Goal: Check status: Check status

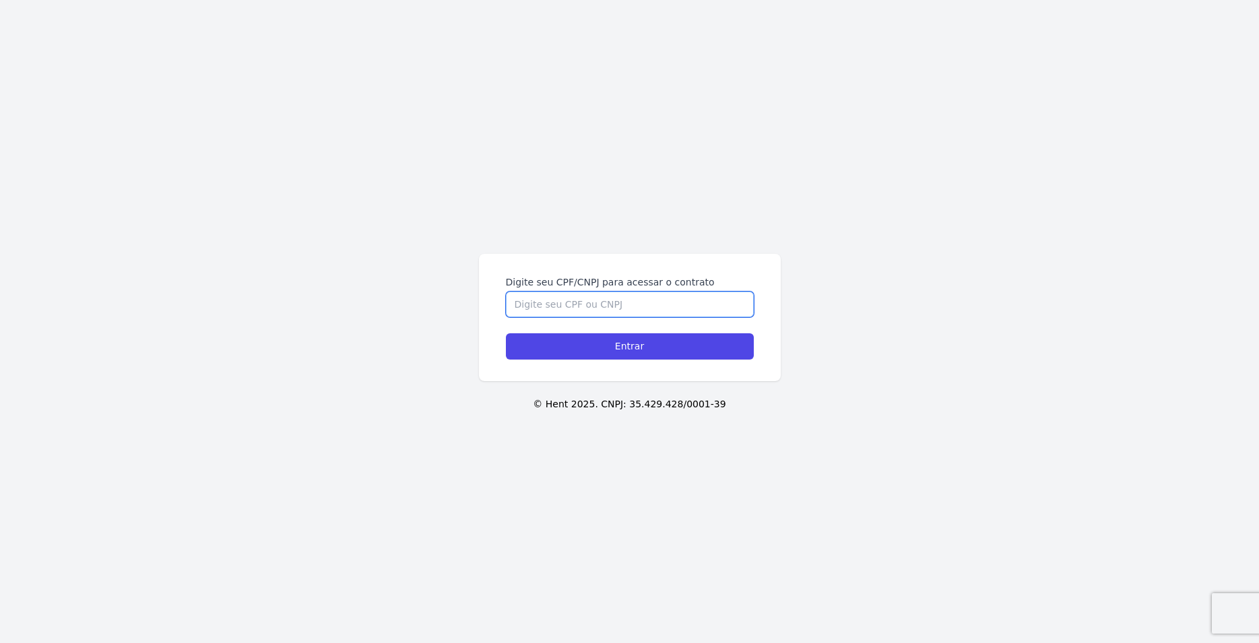
click at [582, 304] on input "Digite seu CPF/CNPJ para acessar o contrato" at bounding box center [630, 305] width 248 height 26
type input "11011039737"
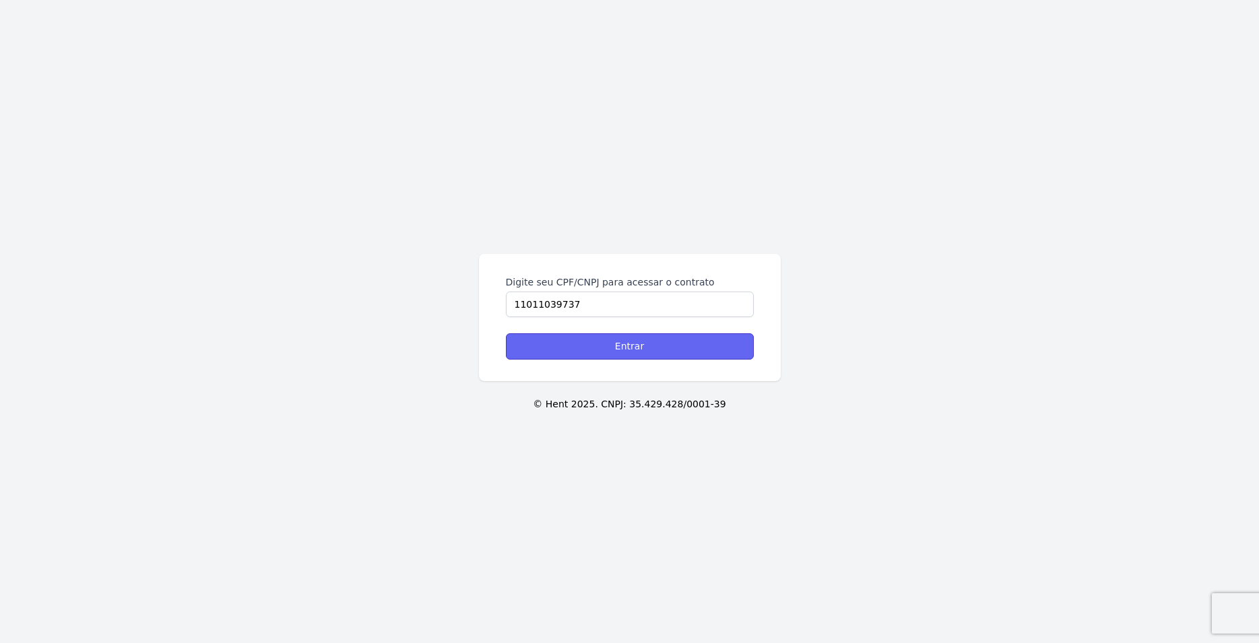
click at [637, 343] on input "Entrar" at bounding box center [630, 346] width 248 height 26
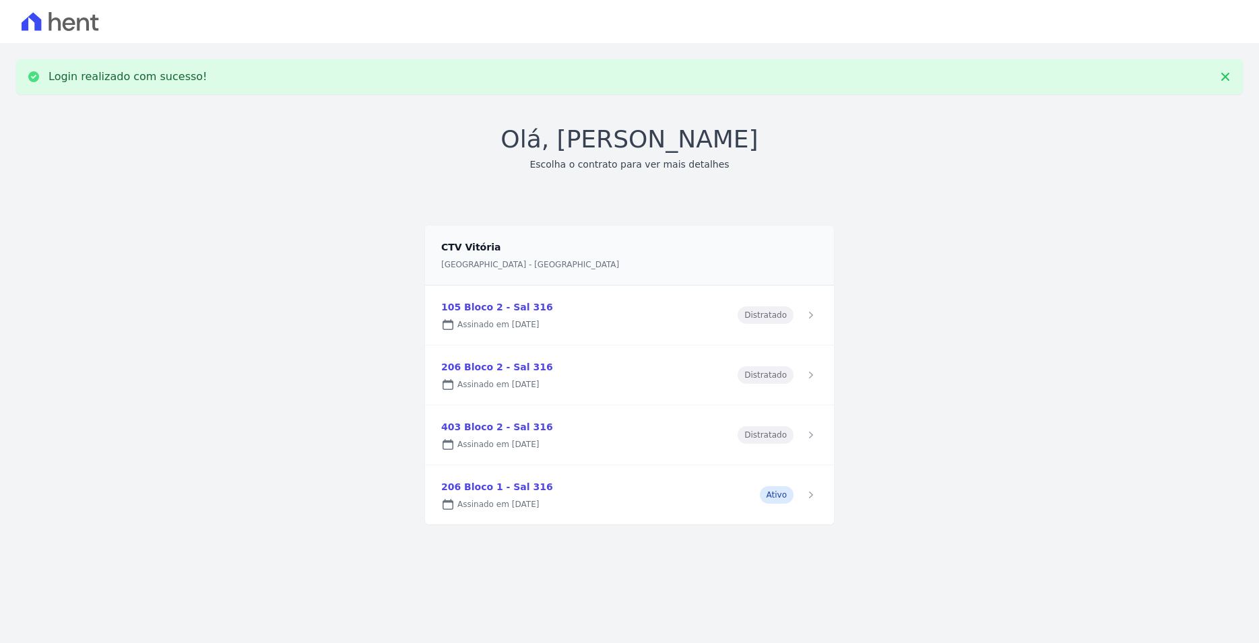
click at [543, 441] on link at bounding box center [629, 434] width 409 height 59
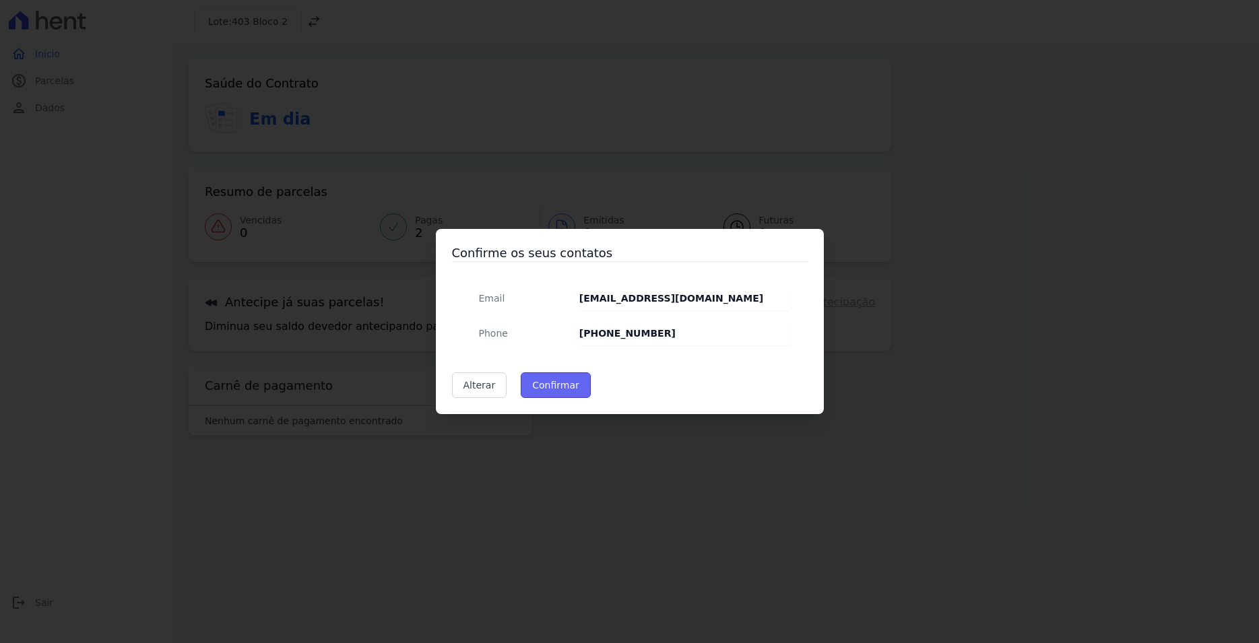
click at [564, 393] on button "Confirmar" at bounding box center [556, 385] width 70 height 26
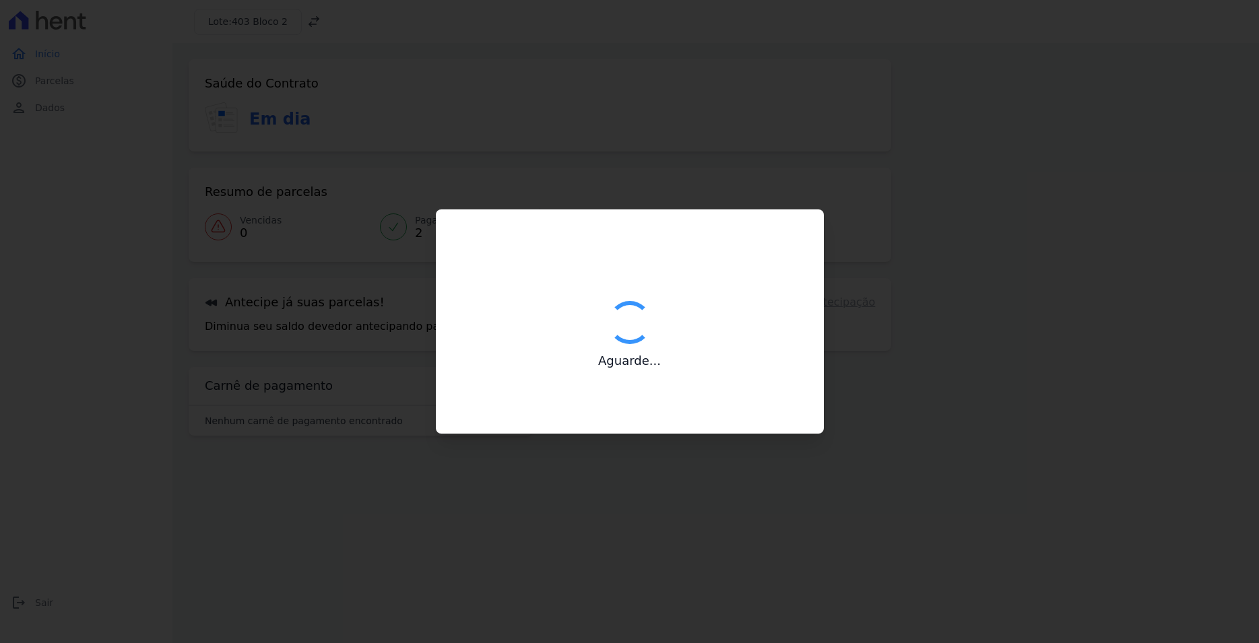
type input "Contatos confirmados com sucesso."
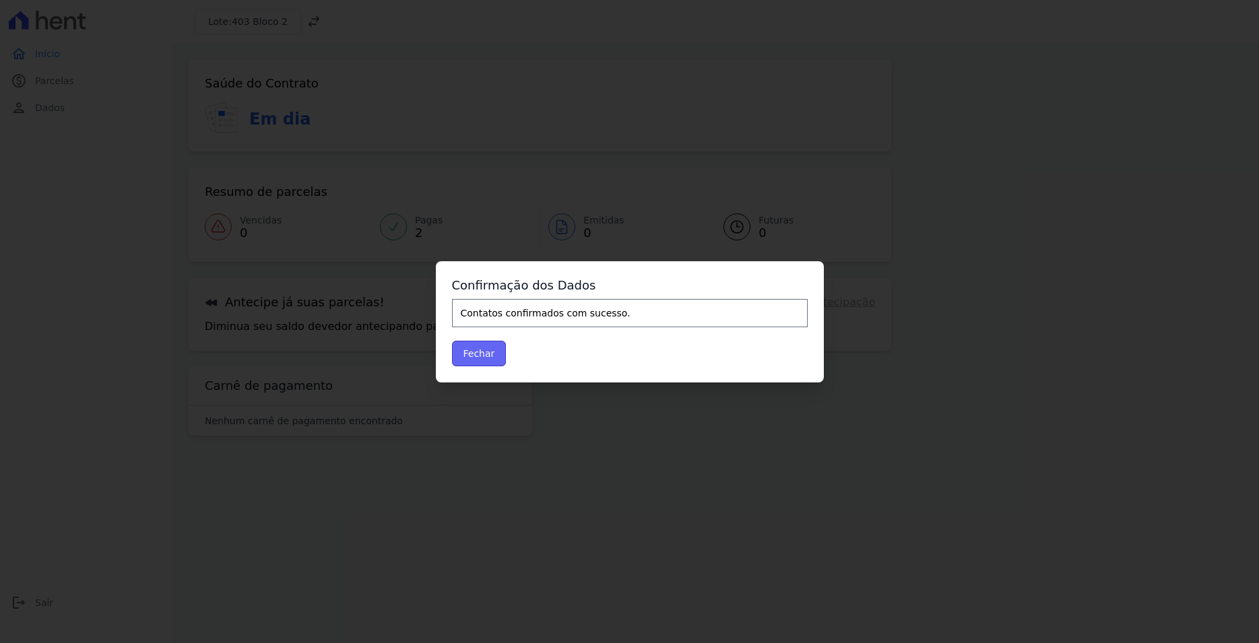
click at [480, 348] on button "Fechar" at bounding box center [479, 354] width 55 height 26
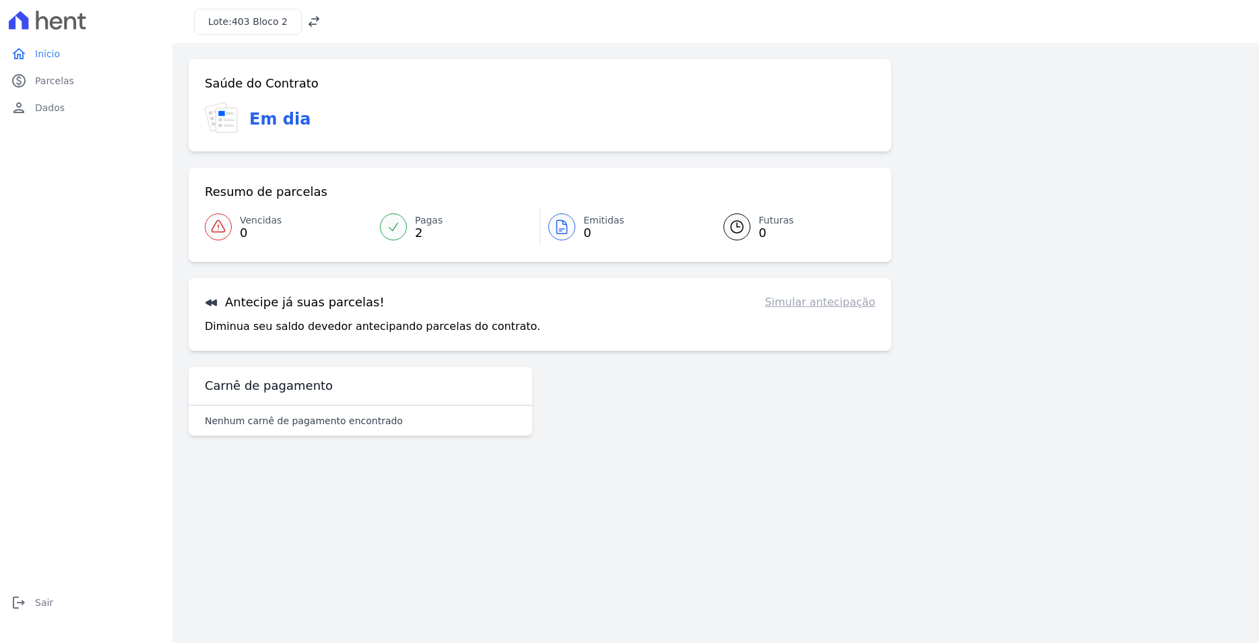
click at [415, 224] on link "Pagas 2" at bounding box center [456, 227] width 168 height 38
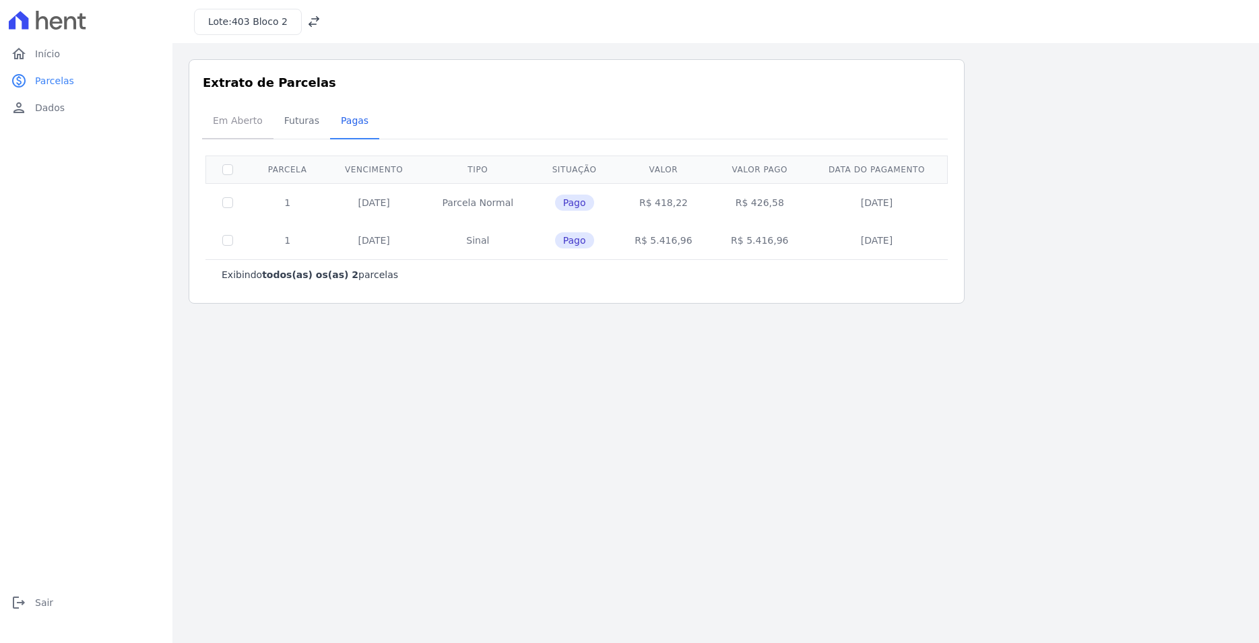
click at [252, 111] on span "Em Aberto" at bounding box center [238, 120] width 66 height 27
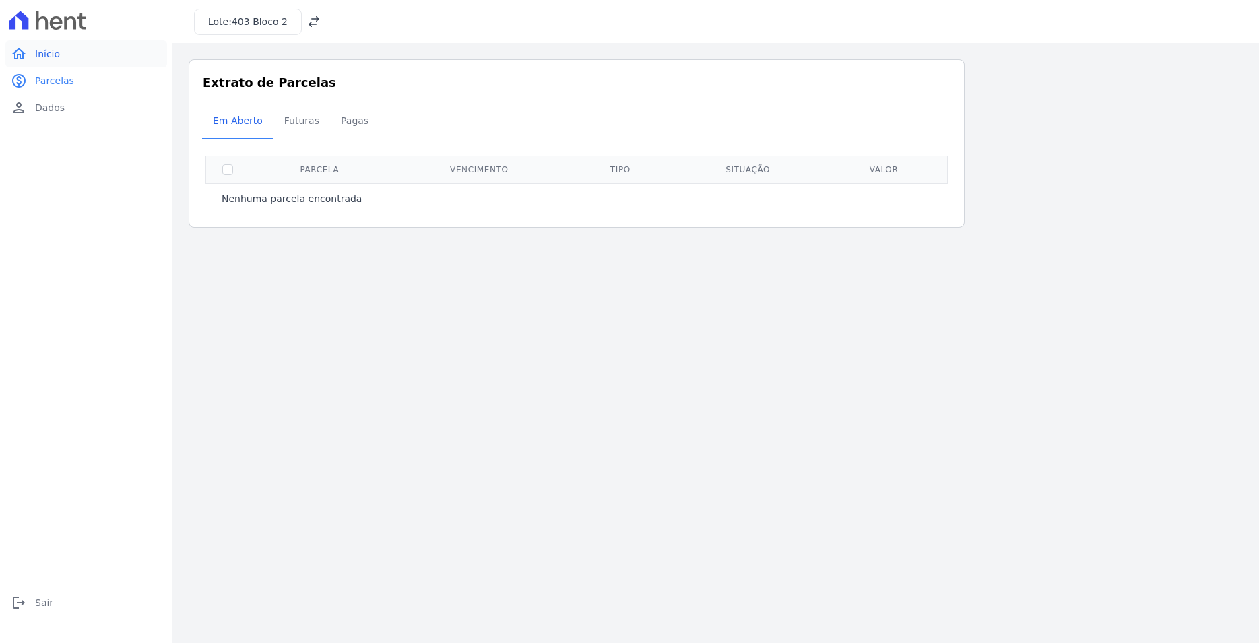
click at [41, 47] on span "Início" at bounding box center [47, 53] width 25 height 13
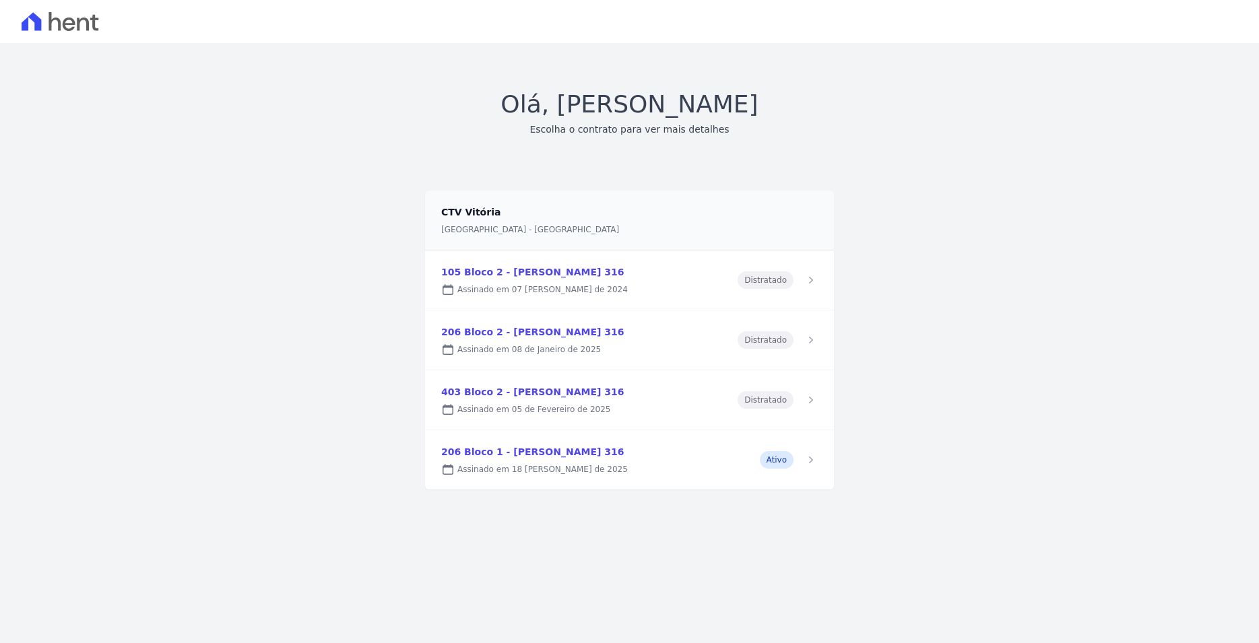
click at [512, 470] on link at bounding box center [629, 459] width 409 height 59
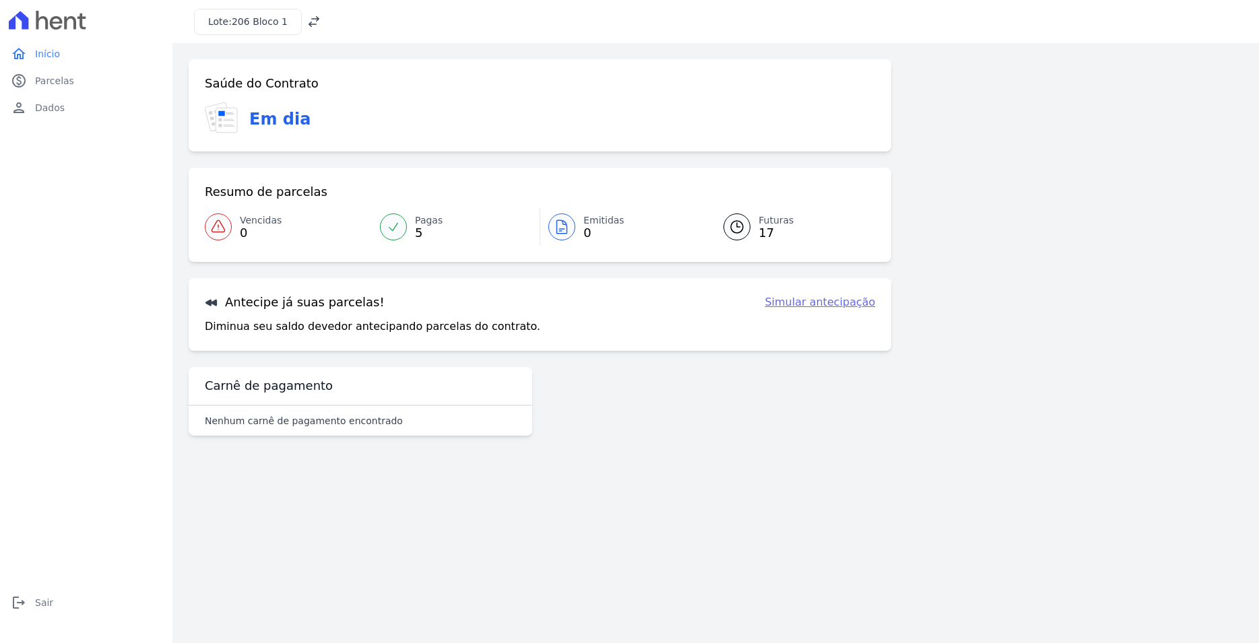
click at [397, 221] on icon at bounding box center [393, 226] width 13 height 13
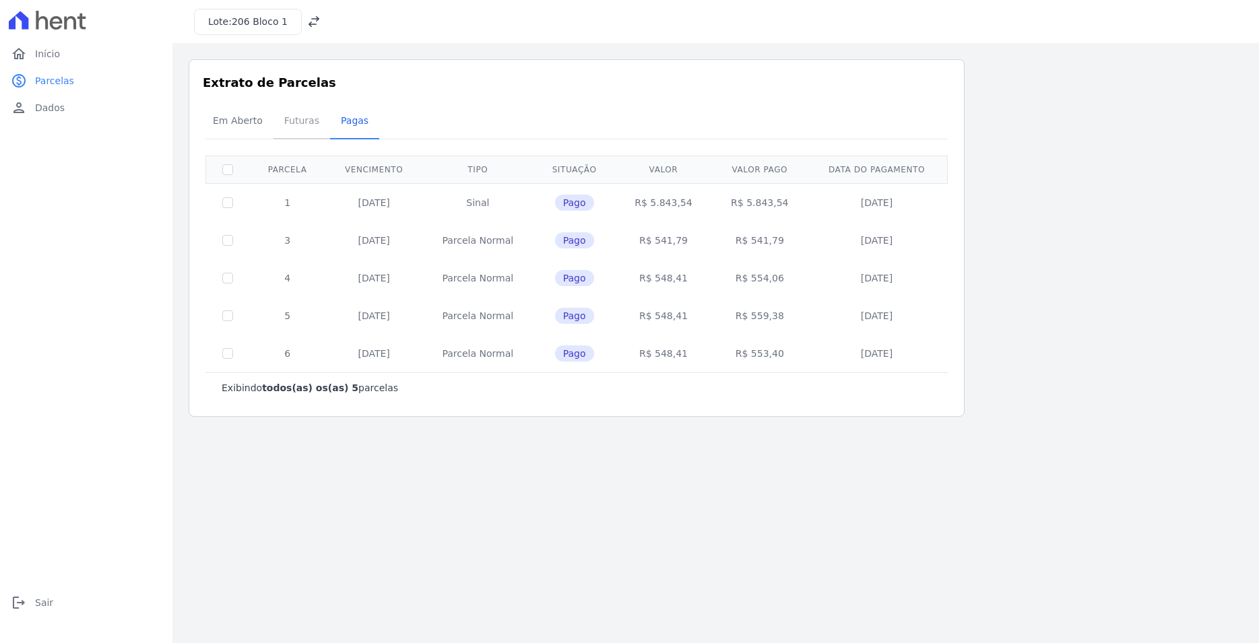
click at [300, 124] on span "Futuras" at bounding box center [301, 120] width 51 height 27
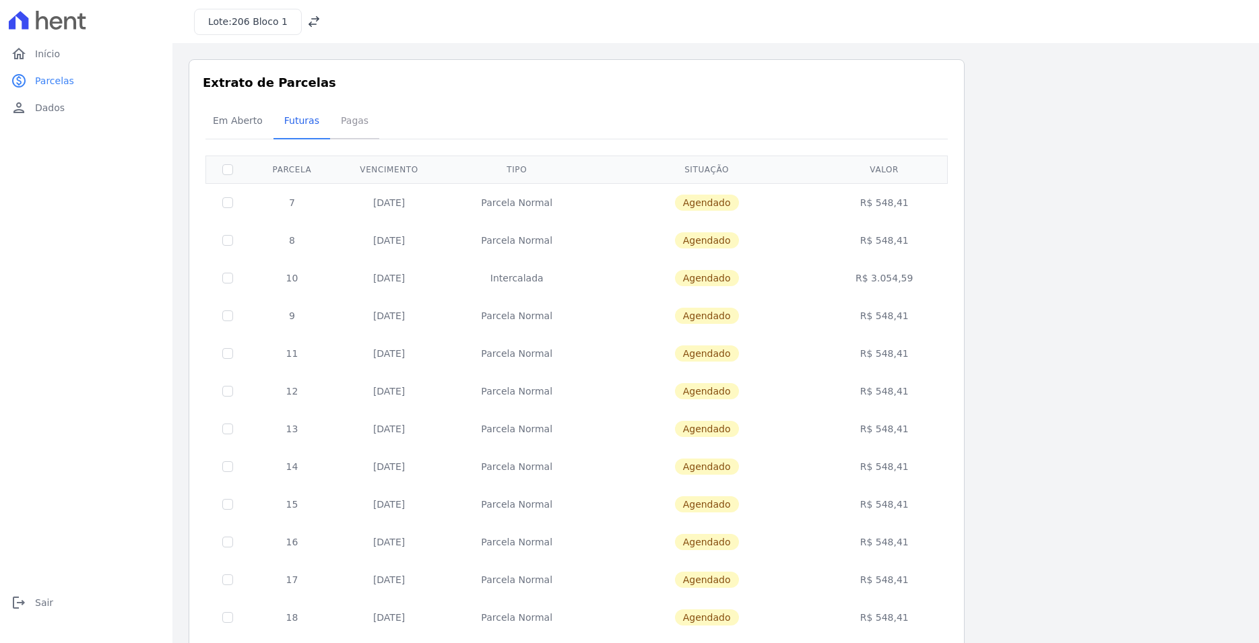
click at [347, 124] on span "Pagas" at bounding box center [355, 120] width 44 height 27
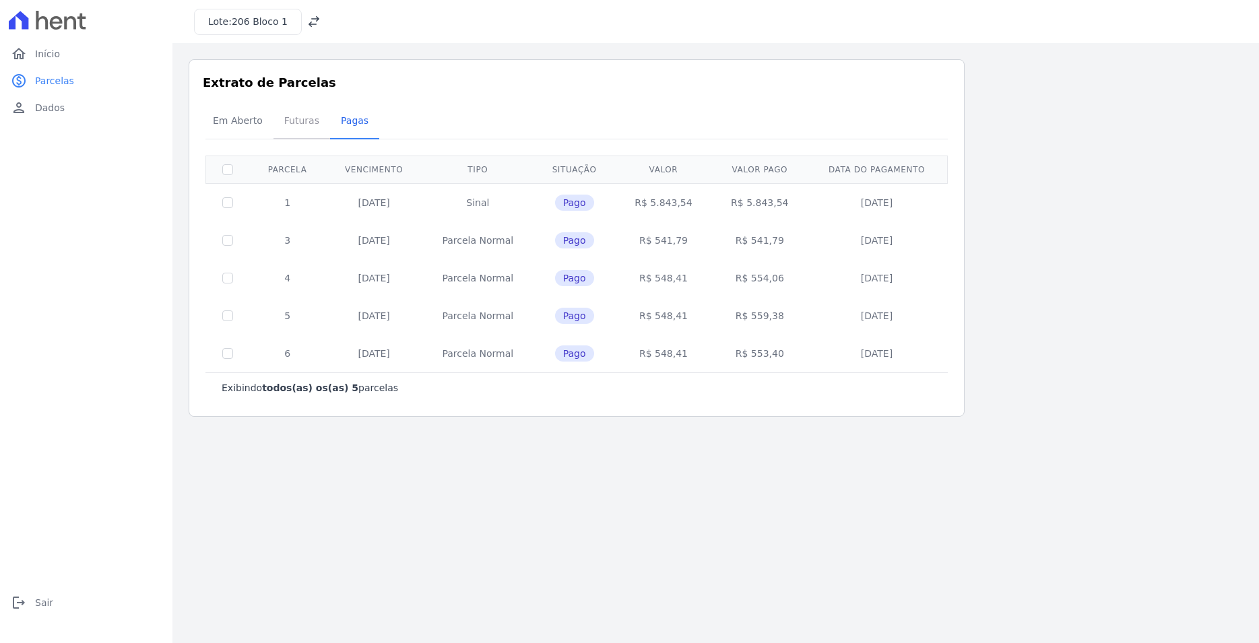
click at [298, 124] on span "Futuras" at bounding box center [301, 120] width 51 height 27
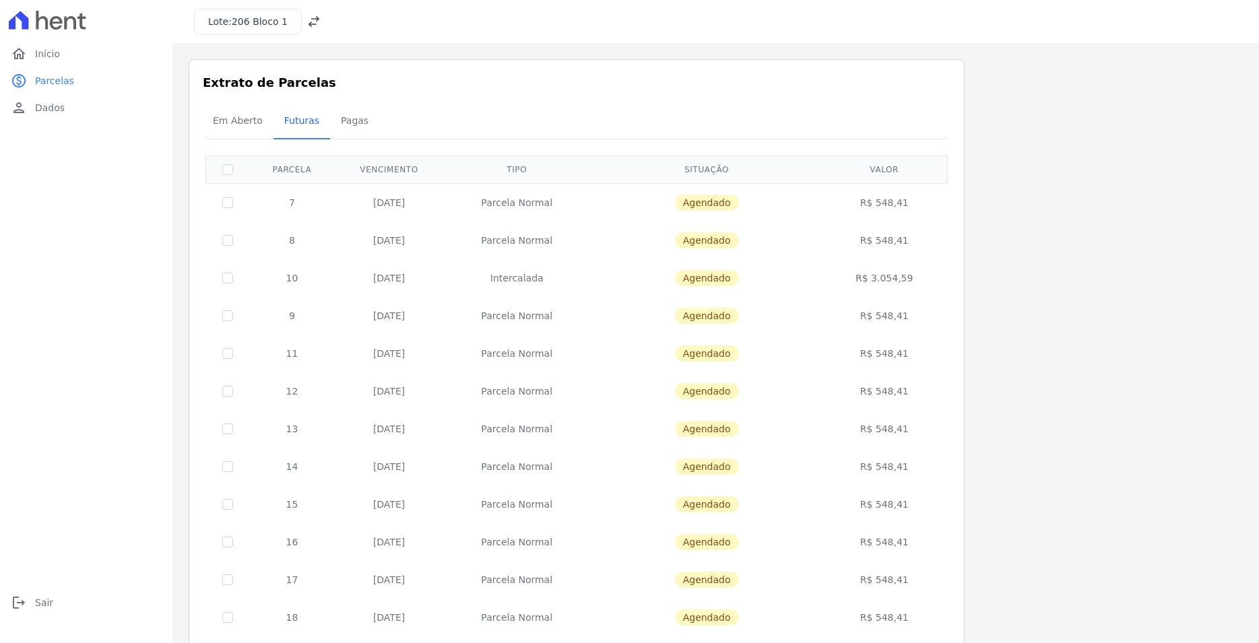
click at [237, 29] on div "Lote: 206 Bloco 1" at bounding box center [248, 22] width 108 height 26
click at [45, 55] on span "Início" at bounding box center [47, 53] width 25 height 13
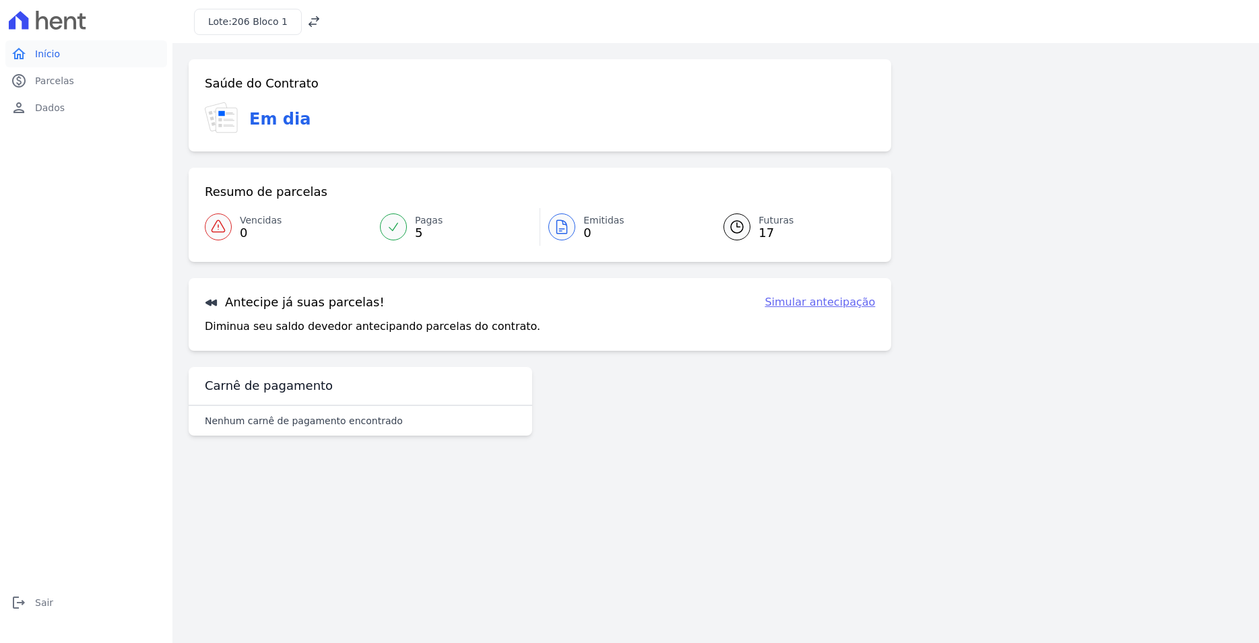
click at [42, 52] on span "Início" at bounding box center [47, 53] width 25 height 13
